Goal: Find specific fact: Find specific fact

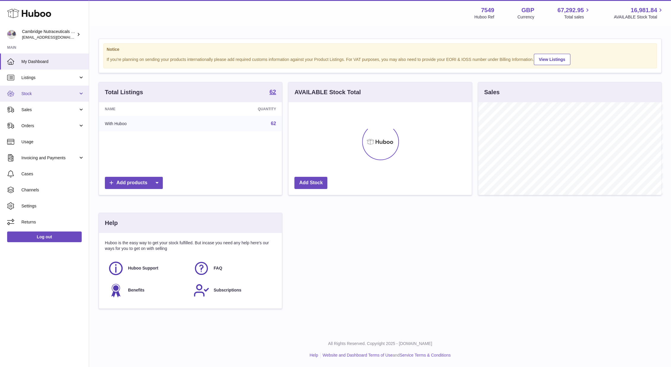
scroll to position [296987, 296896]
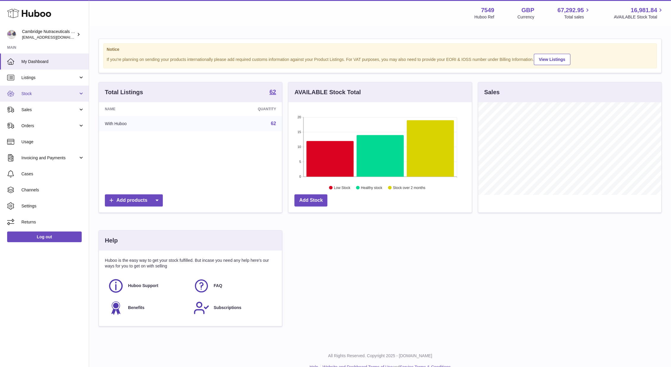
click at [43, 94] on span "Stock" at bounding box center [49, 94] width 57 height 6
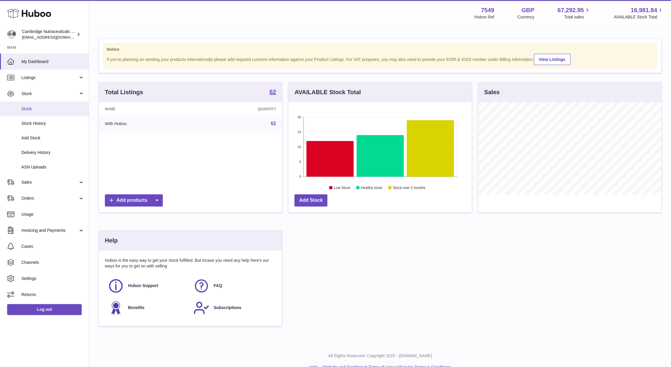
click at [40, 110] on span "Stock" at bounding box center [52, 109] width 63 height 6
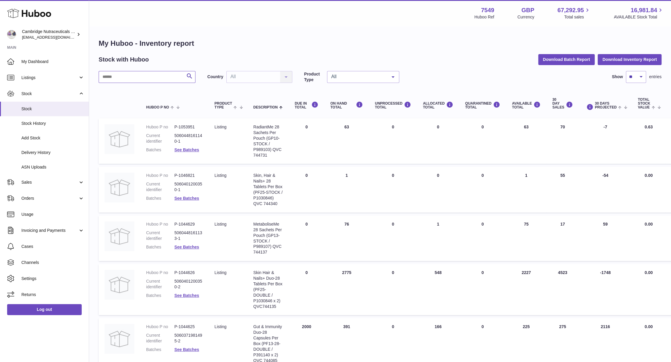
click at [116, 76] on input "text" at bounding box center [147, 77] width 97 height 12
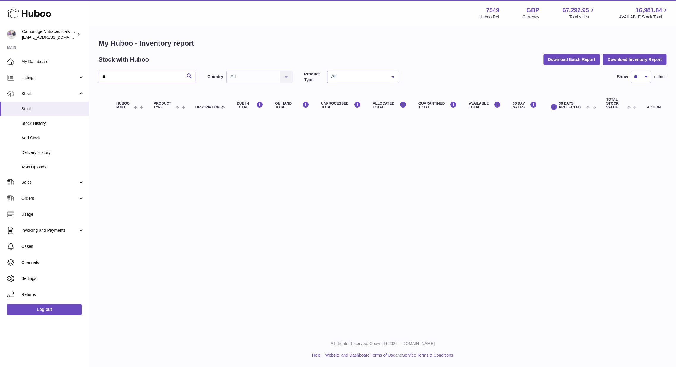
type input "*"
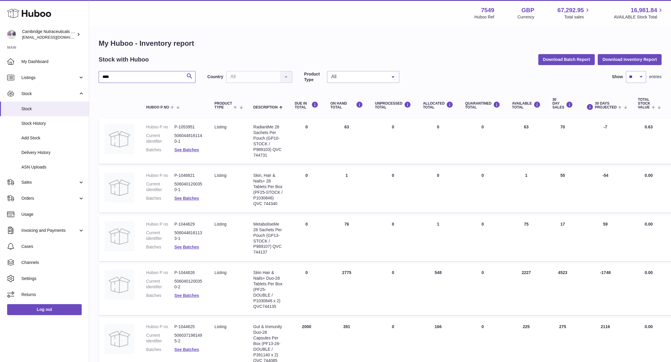
type input "****"
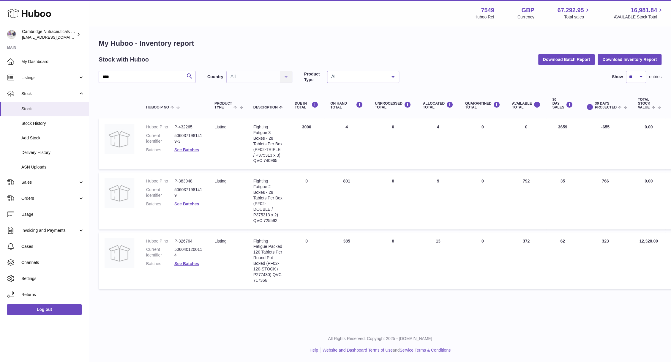
click at [187, 125] on dd "P-432265" at bounding box center [188, 127] width 28 height 6
copy dd "432265"
